Goal: Use online tool/utility: Utilize a website feature to perform a specific function

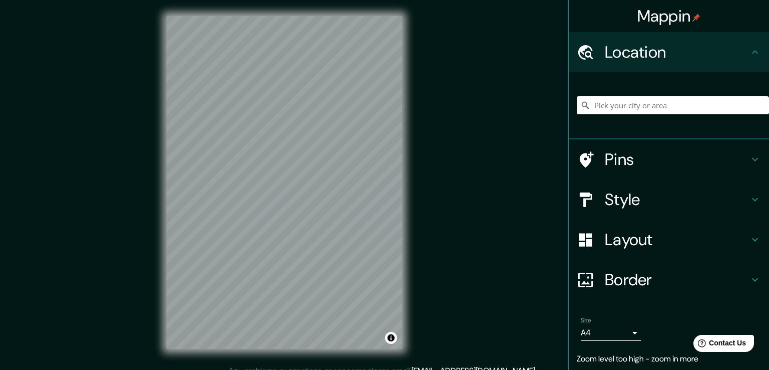
click at [618, 335] on body "Mappin Location Pins Style Layout Border Choose a border. Hint : you can make l…" at bounding box center [384, 185] width 769 height 370
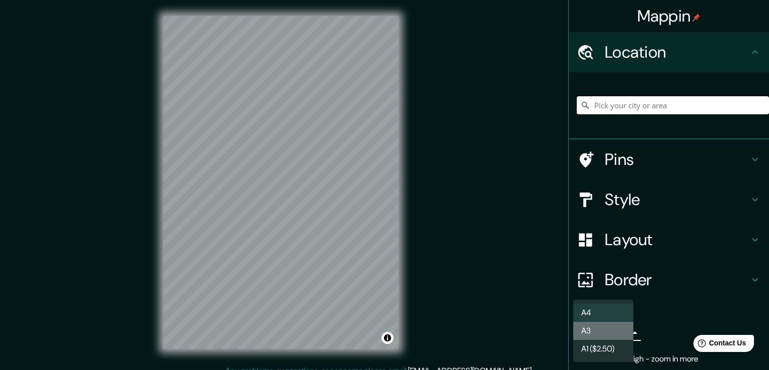
click at [588, 330] on li "A3" at bounding box center [604, 331] width 60 height 18
click at [619, 329] on body "Mappin Location Pins Style Layout Border Choose a border. Hint : you can make l…" at bounding box center [384, 185] width 769 height 370
click at [649, 299] on div at bounding box center [384, 185] width 769 height 370
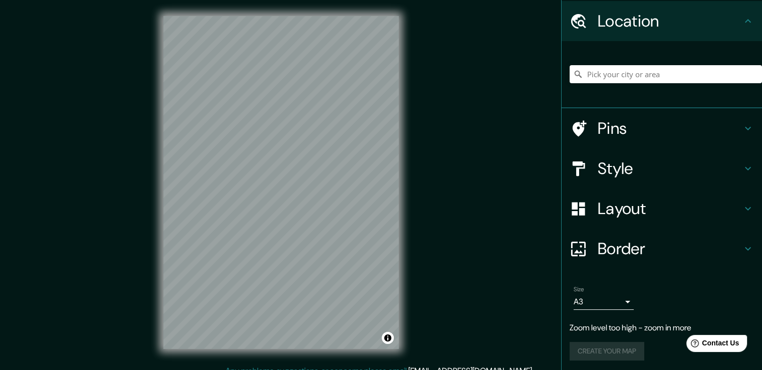
scroll to position [33, 0]
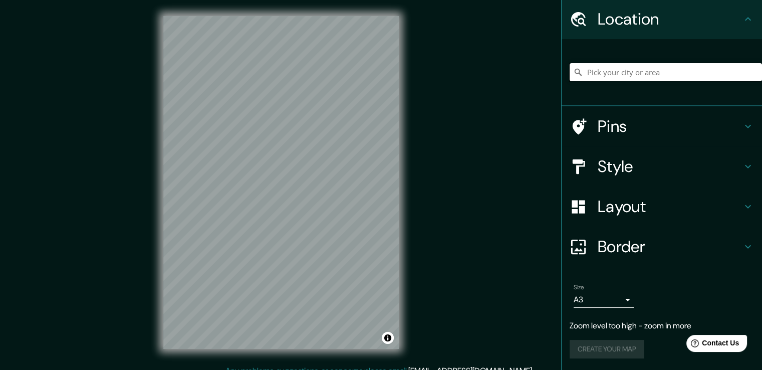
click at [585, 67] on input "Pick your city or area" at bounding box center [666, 72] width 192 height 18
click at [574, 74] on icon at bounding box center [578, 72] width 10 height 10
click at [573, 73] on icon at bounding box center [578, 72] width 10 height 10
click at [659, 74] on input "Pick your city or area" at bounding box center [666, 72] width 192 height 18
drag, startPoint x: 663, startPoint y: 73, endPoint x: 566, endPoint y: 79, distance: 96.9
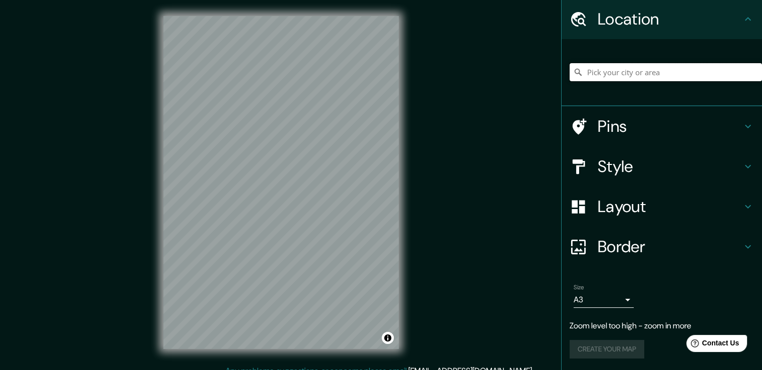
click at [570, 79] on input "Pick your city or area" at bounding box center [666, 72] width 192 height 18
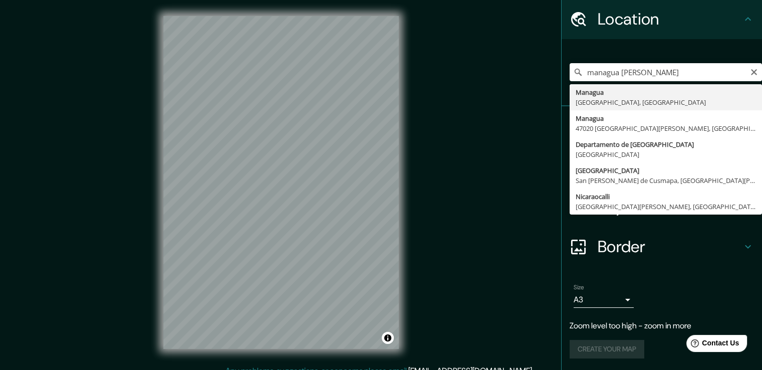
type input "[GEOGRAPHIC_DATA], [GEOGRAPHIC_DATA], [GEOGRAPHIC_DATA]"
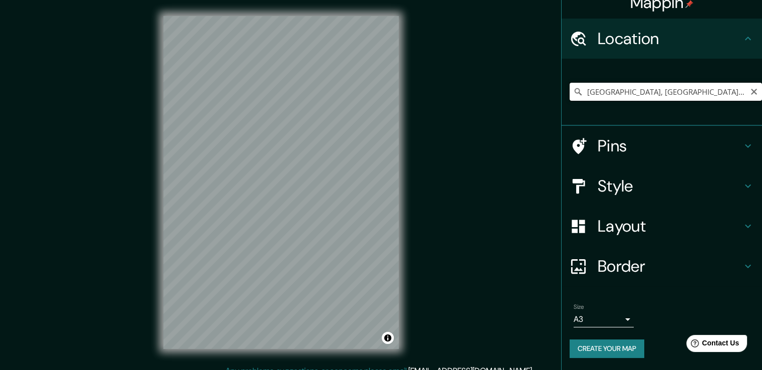
scroll to position [13, 0]
click at [145, 250] on div "Mappin Location [GEOGRAPHIC_DATA], [GEOGRAPHIC_DATA], [GEOGRAPHIC_DATA] Pins St…" at bounding box center [381, 190] width 762 height 381
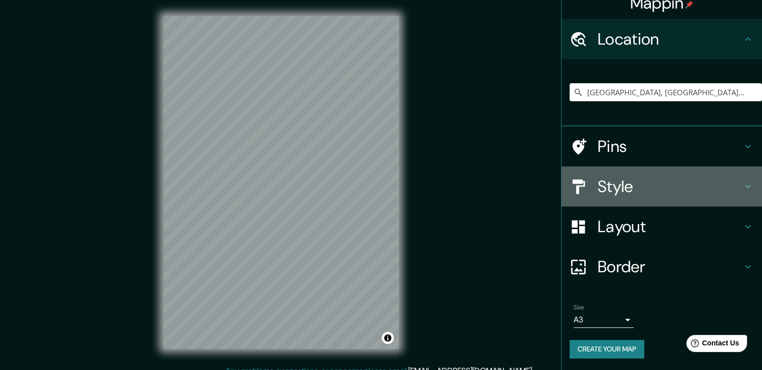
click at [613, 184] on h4 "Style" at bounding box center [670, 186] width 144 height 20
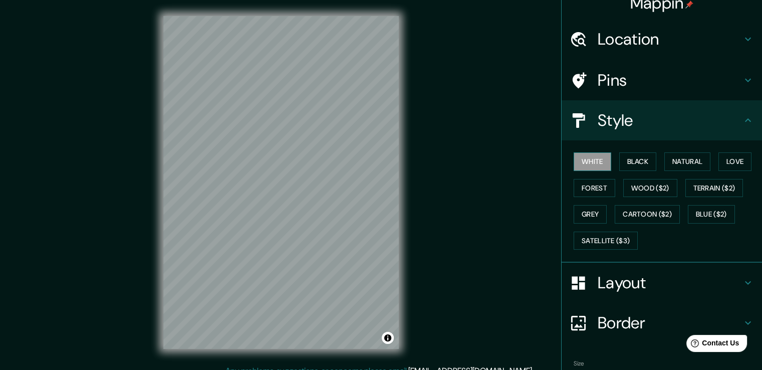
click at [583, 163] on button "White" at bounding box center [593, 161] width 38 height 19
click at [685, 160] on button "Natural" at bounding box center [687, 161] width 46 height 19
click at [624, 162] on button "Black" at bounding box center [638, 161] width 38 height 19
click at [595, 165] on button "White" at bounding box center [593, 161] width 38 height 19
click at [742, 79] on icon at bounding box center [748, 80] width 12 height 12
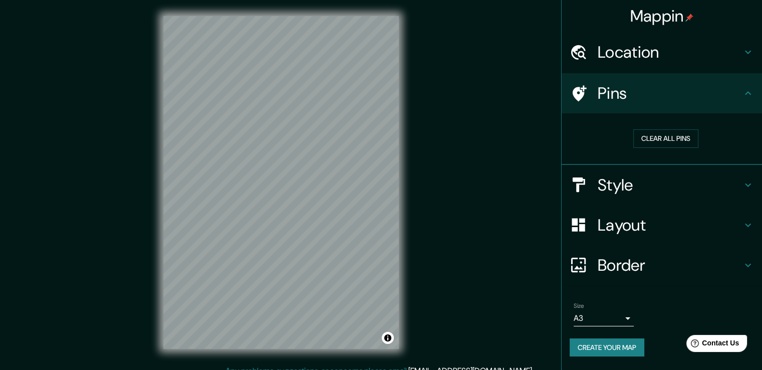
scroll to position [0, 0]
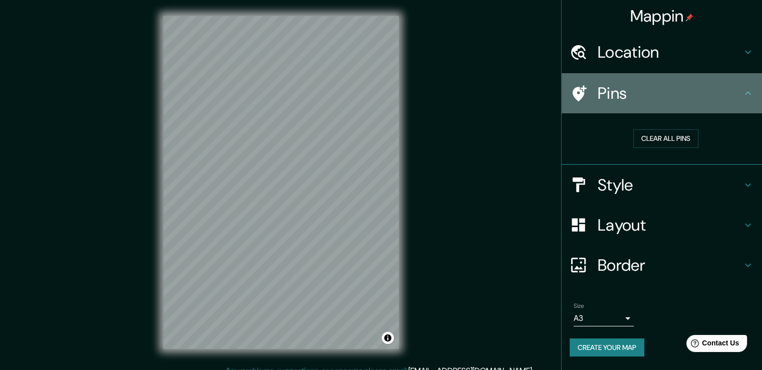
click at [583, 92] on icon at bounding box center [580, 93] width 14 height 16
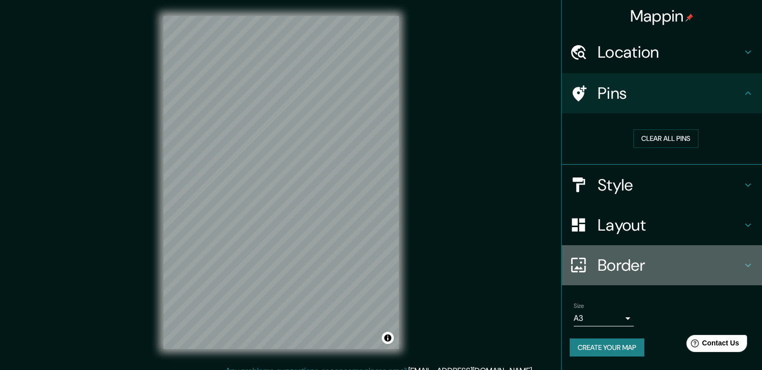
click at [634, 264] on h4 "Border" at bounding box center [670, 265] width 144 height 20
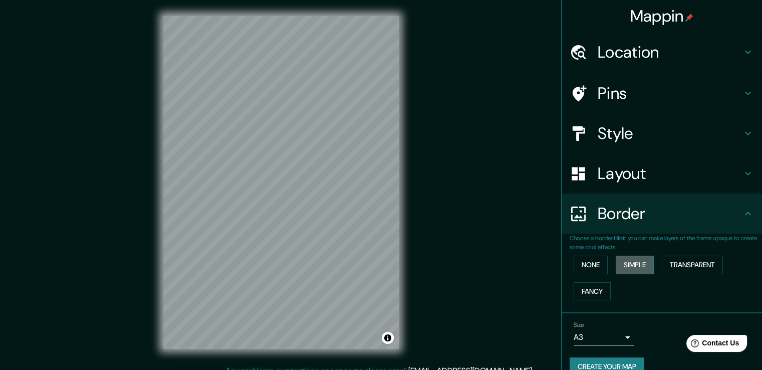
click at [631, 267] on button "Simple" at bounding box center [635, 264] width 38 height 19
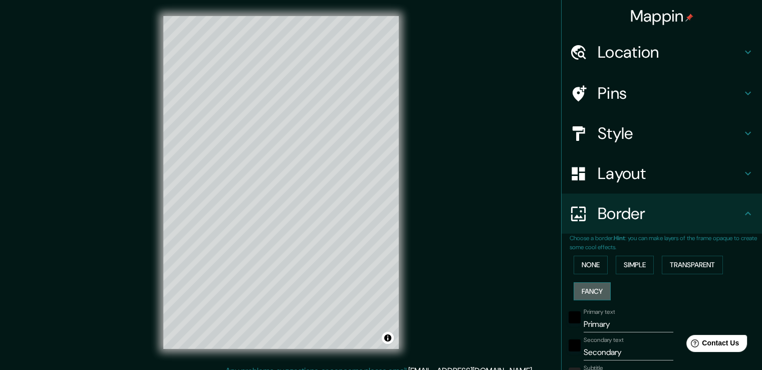
click at [594, 290] on button "Fancy" at bounding box center [592, 291] width 37 height 19
click at [679, 267] on button "Transparent" at bounding box center [692, 264] width 61 height 19
click at [587, 263] on button "None" at bounding box center [591, 264] width 34 height 19
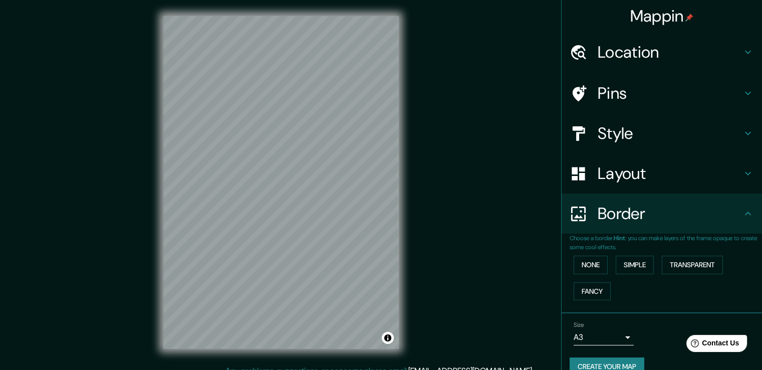
click at [745, 93] on icon at bounding box center [748, 94] width 6 height 4
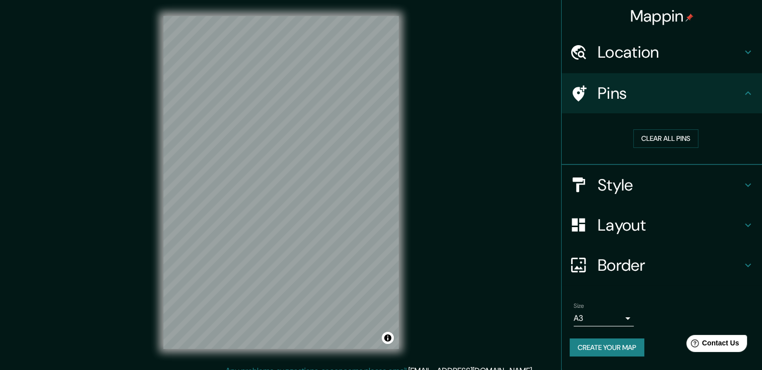
click at [747, 94] on icon at bounding box center [748, 93] width 12 height 12
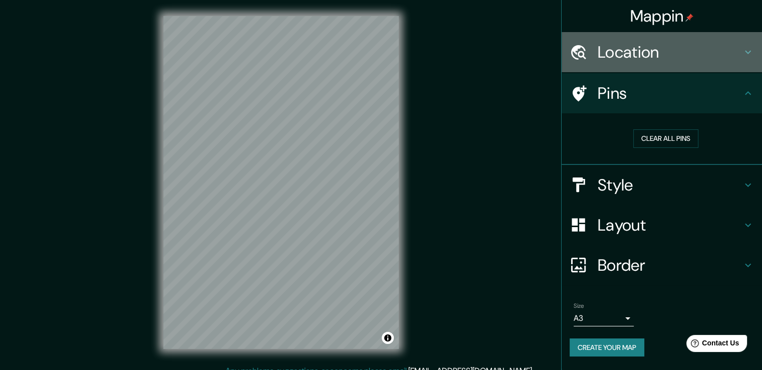
click at [747, 52] on icon at bounding box center [748, 52] width 12 height 12
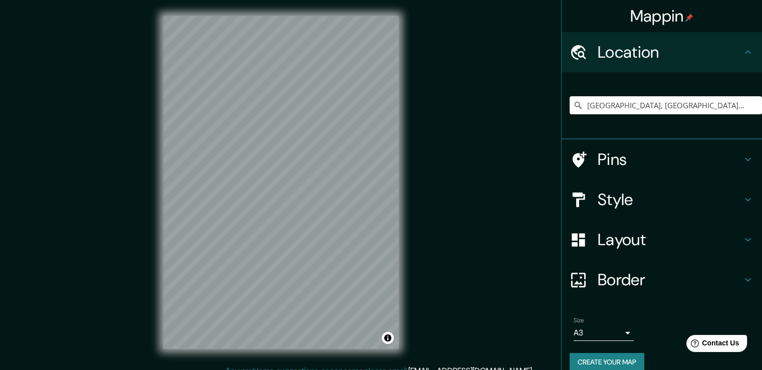
click at [747, 52] on div "Location" at bounding box center [661, 52] width 200 height 40
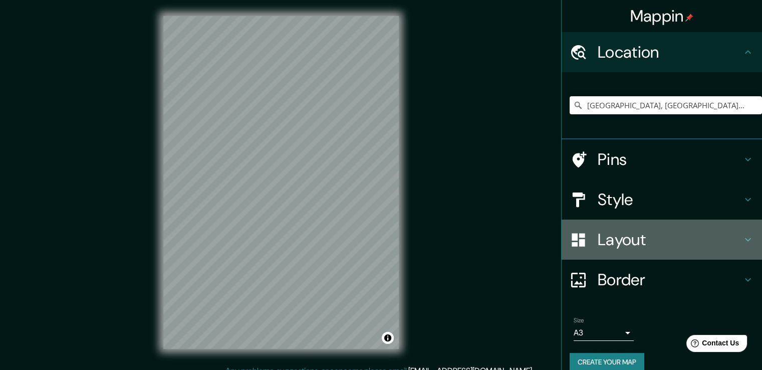
click at [742, 236] on icon at bounding box center [748, 239] width 12 height 12
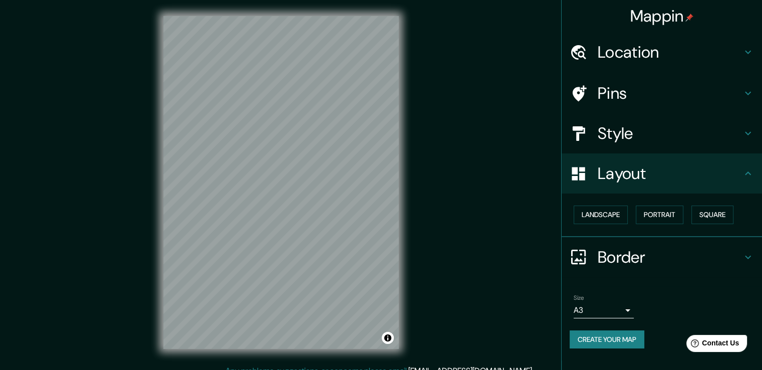
click at [464, 157] on div "Mappin Location [GEOGRAPHIC_DATA], [GEOGRAPHIC_DATA], [GEOGRAPHIC_DATA] Pins St…" at bounding box center [381, 190] width 762 height 381
click at [625, 336] on button "Create your map" at bounding box center [607, 339] width 75 height 19
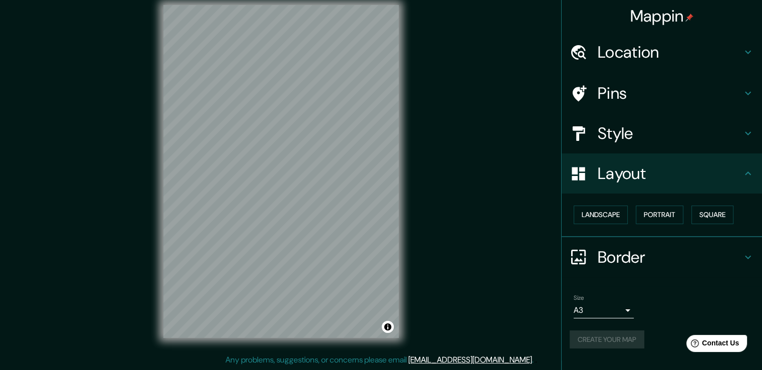
click at [619, 333] on div "Create your map" at bounding box center [662, 339] width 184 height 19
click at [613, 339] on div "Create your map" at bounding box center [662, 339] width 184 height 19
click at [613, 339] on button "Create your map" at bounding box center [607, 339] width 75 height 19
click at [613, 339] on div "Create your map" at bounding box center [662, 339] width 184 height 19
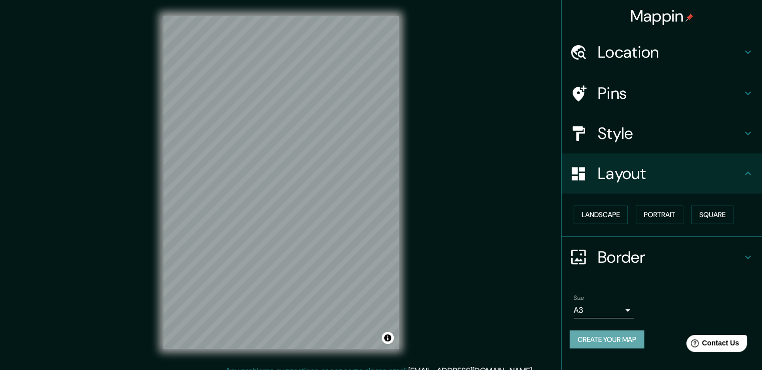
click at [619, 338] on button "Create your map" at bounding box center [607, 339] width 75 height 19
click at [619, 338] on div "Create your map" at bounding box center [662, 339] width 184 height 19
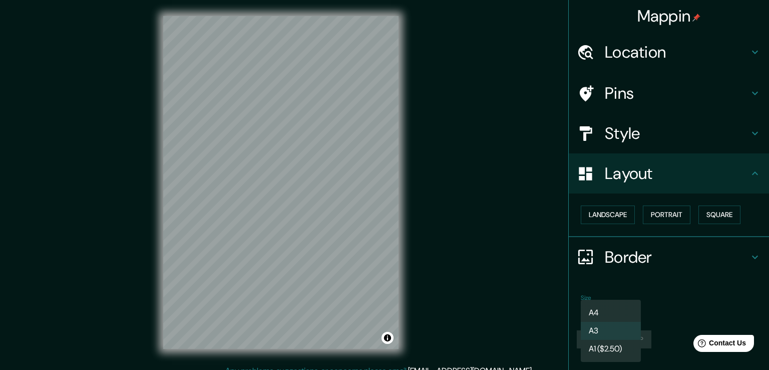
click at [629, 311] on body "Mappin Location [GEOGRAPHIC_DATA], [GEOGRAPHIC_DATA], [GEOGRAPHIC_DATA] Pins St…" at bounding box center [384, 185] width 769 height 370
click at [612, 314] on li "A4" at bounding box center [611, 313] width 60 height 18
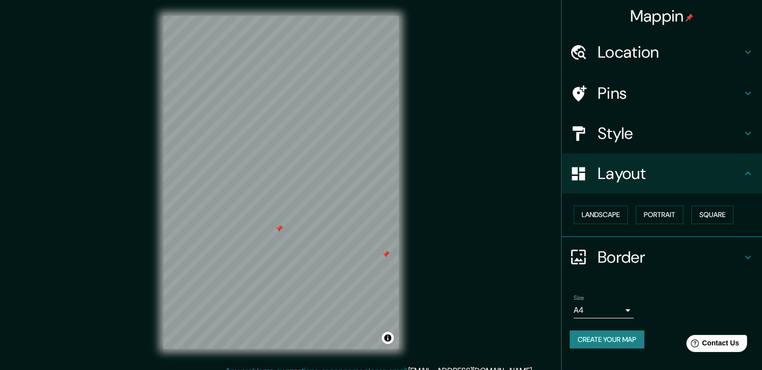
click at [607, 338] on button "Create your map" at bounding box center [607, 339] width 75 height 19
click at [605, 212] on button "Landscape" at bounding box center [601, 214] width 54 height 19
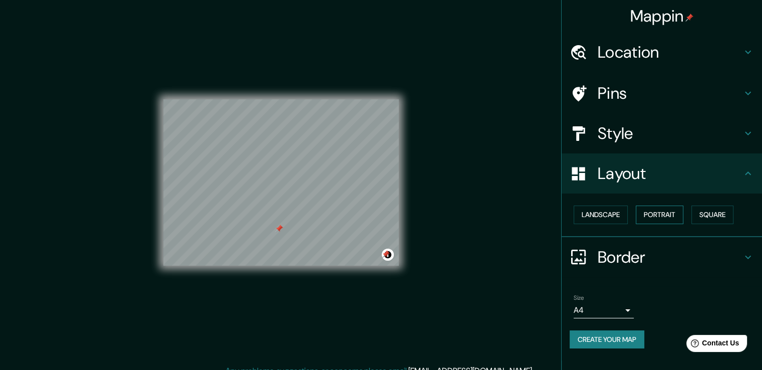
click at [653, 215] on button "Portrait" at bounding box center [660, 214] width 48 height 19
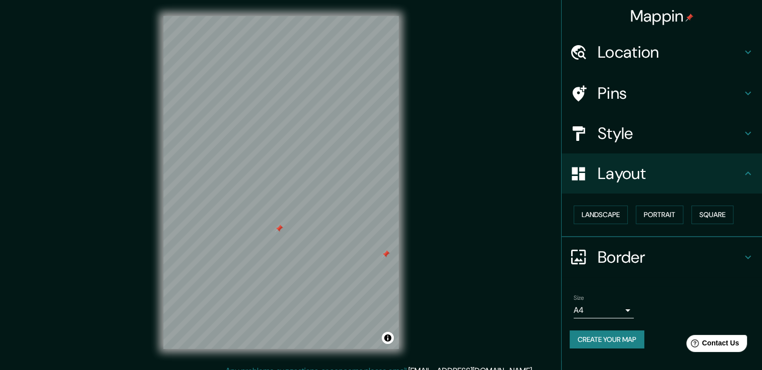
click at [524, 155] on div "Mappin Location [GEOGRAPHIC_DATA], [GEOGRAPHIC_DATA], [GEOGRAPHIC_DATA] Pins St…" at bounding box center [381, 190] width 762 height 381
click at [611, 337] on button "Create your map" at bounding box center [607, 339] width 75 height 19
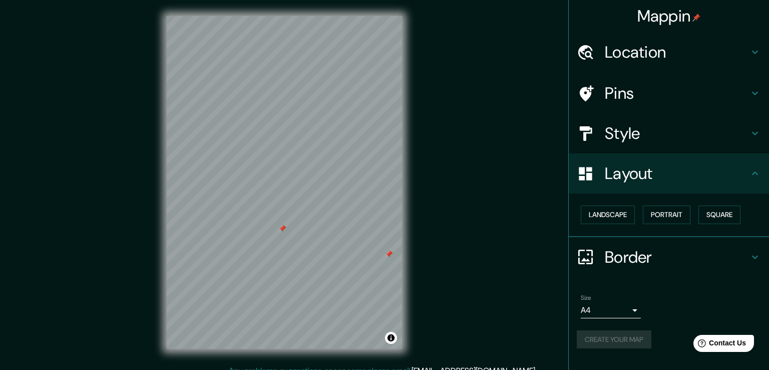
click at [627, 308] on body "Mappin Location [GEOGRAPHIC_DATA], [GEOGRAPHIC_DATA], [GEOGRAPHIC_DATA] Pins St…" at bounding box center [384, 185] width 769 height 370
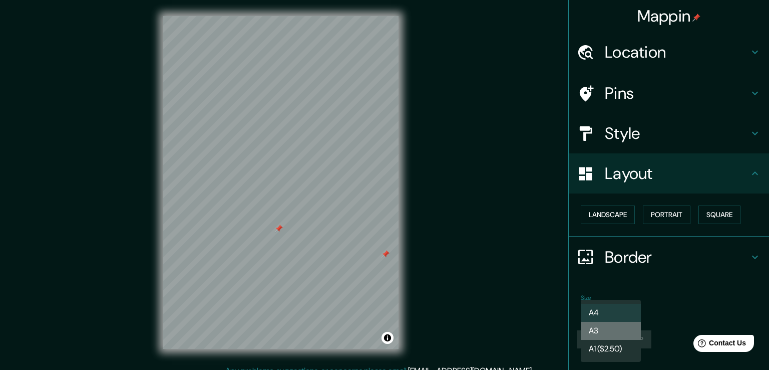
click at [598, 331] on li "A3" at bounding box center [611, 331] width 60 height 18
